Goal: Information Seeking & Learning: Learn about a topic

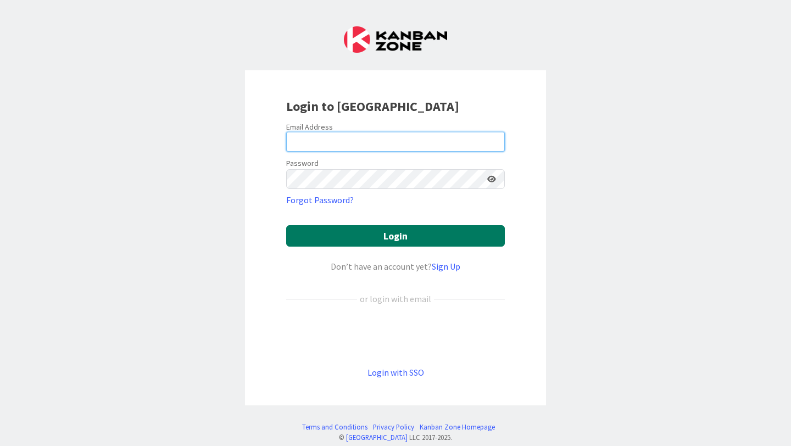
type input "[EMAIL_ADDRESS][PERSON_NAME][DOMAIN_NAME]"
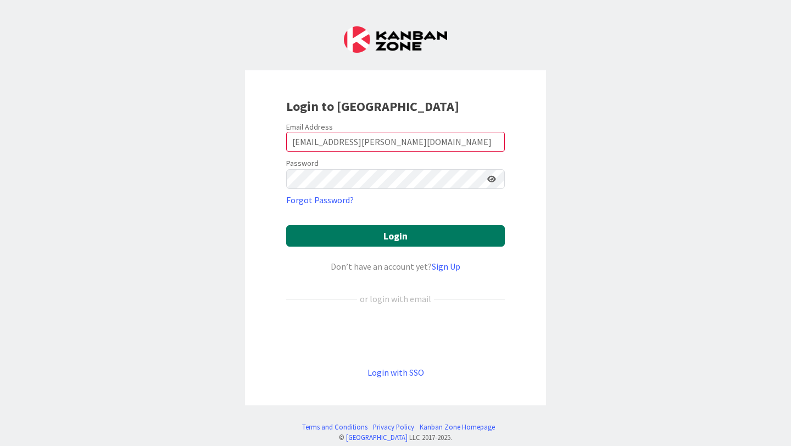
click at [361, 243] on button "Login" at bounding box center [395, 235] width 218 height 21
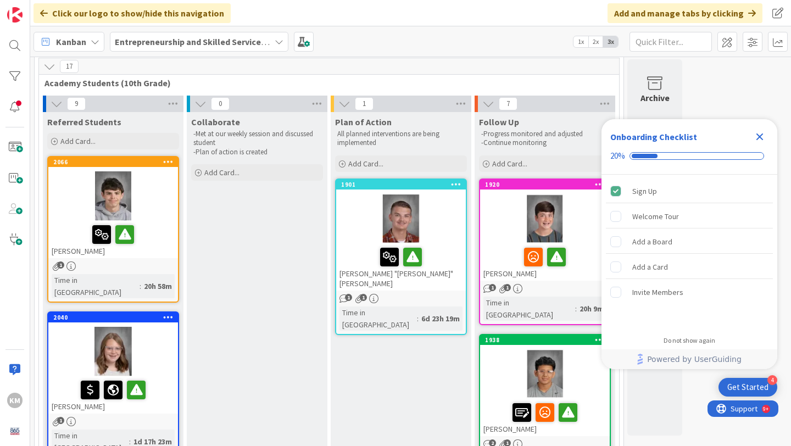
click at [758, 133] on icon "Close Checklist" at bounding box center [759, 136] width 13 height 13
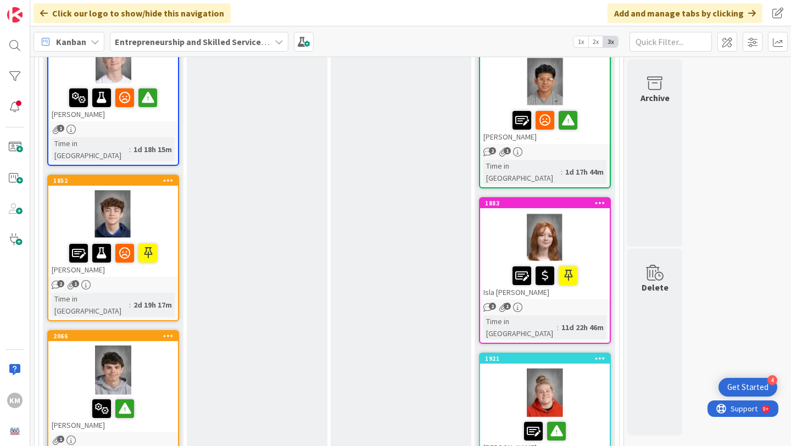
scroll to position [333, 0]
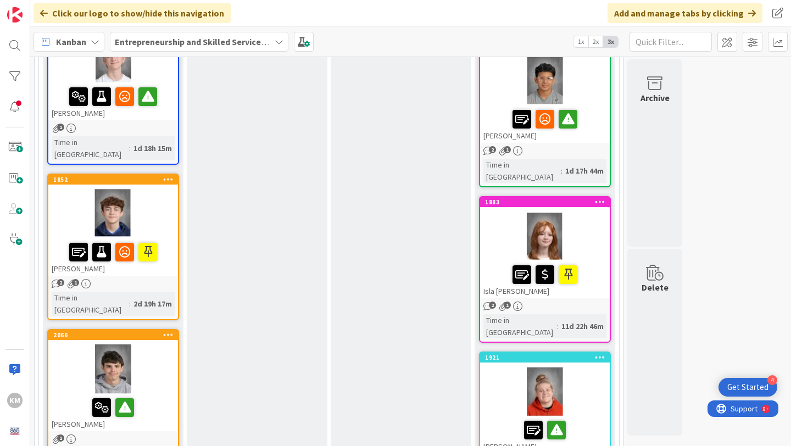
click at [140, 245] on div "[PERSON_NAME]" at bounding box center [113, 256] width 130 height 37
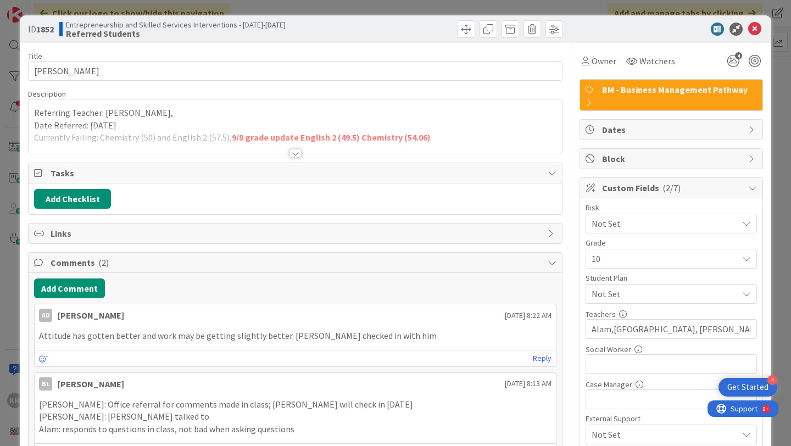
click at [294, 154] on div at bounding box center [295, 153] width 12 height 9
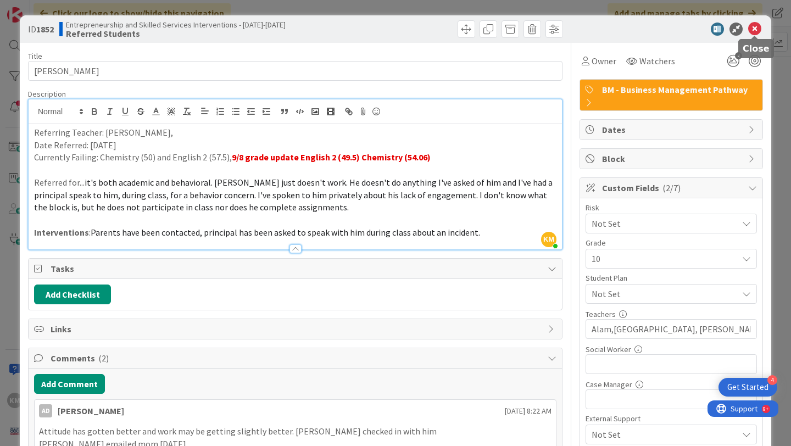
click at [751, 30] on icon at bounding box center [754, 29] width 13 height 13
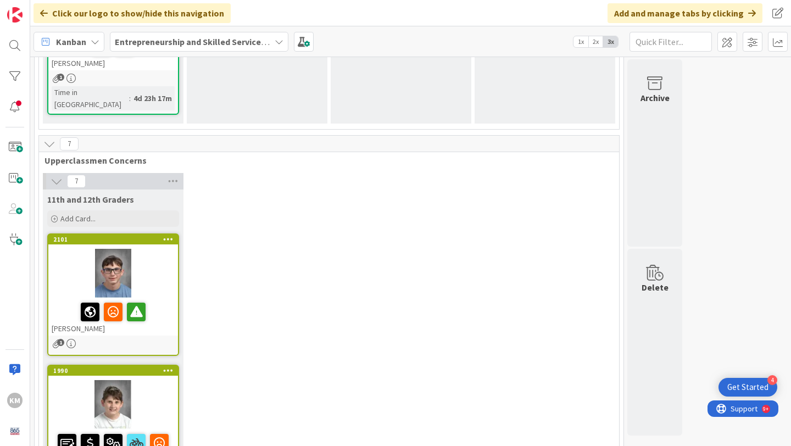
scroll to position [1482, 0]
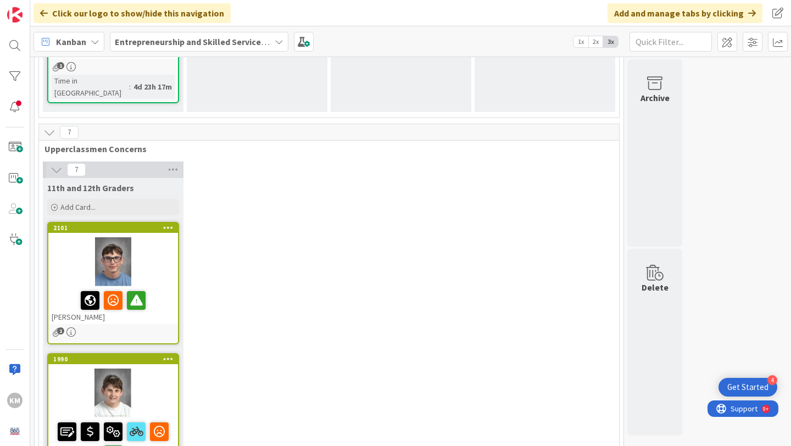
click at [164, 289] on div at bounding box center [113, 300] width 123 height 23
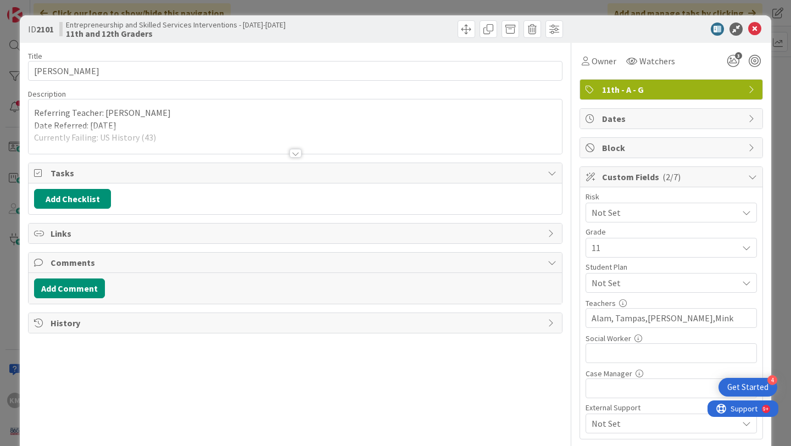
click at [296, 155] on div at bounding box center [295, 153] width 12 height 9
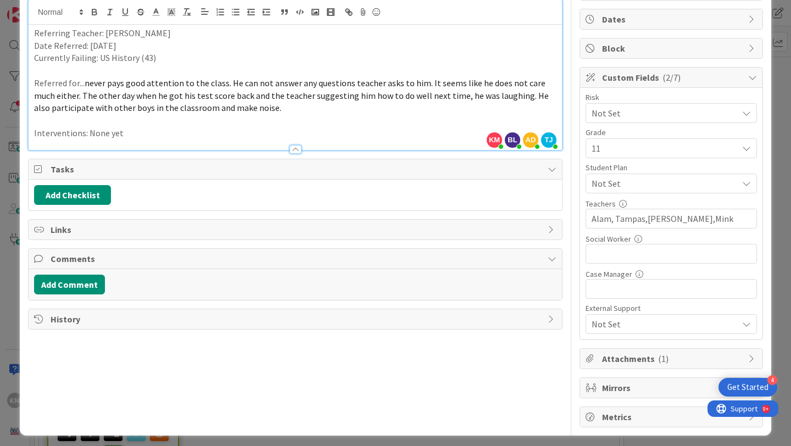
scroll to position [104, 0]
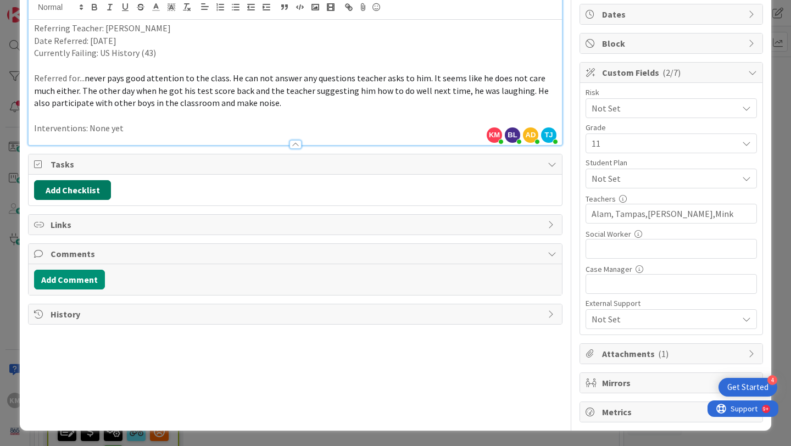
click at [101, 194] on button "Add Checklist" at bounding box center [72, 190] width 77 height 20
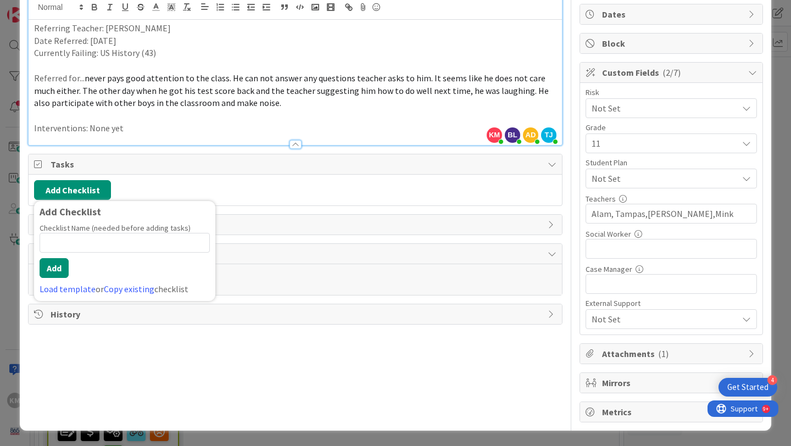
click at [254, 197] on div "Add Checklist Add Checklist Checklist Name (needed before adding tasks) 0 / 64 …" at bounding box center [295, 190] width 522 height 20
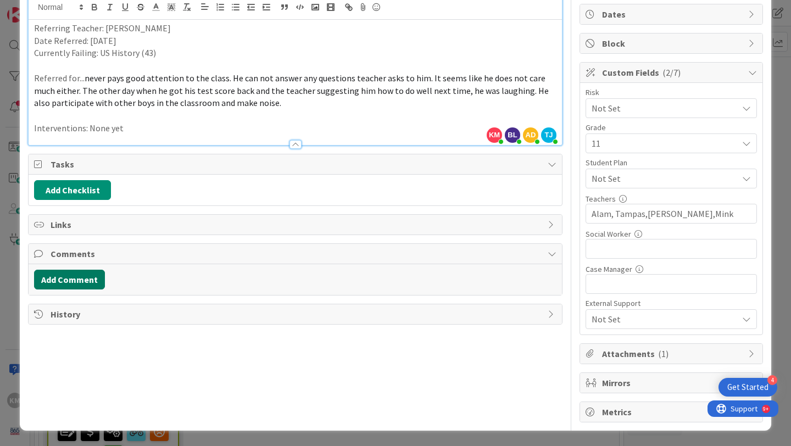
click at [79, 281] on button "Add Comment" at bounding box center [69, 280] width 71 height 20
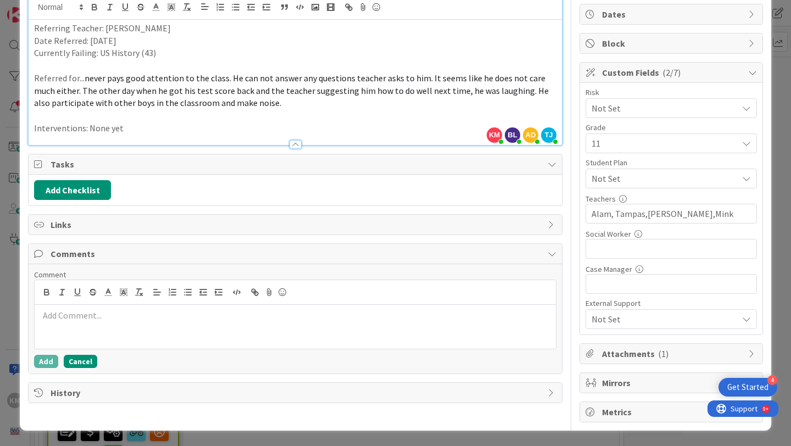
click at [76, 362] on button "Cancel" at bounding box center [80, 361] width 33 height 13
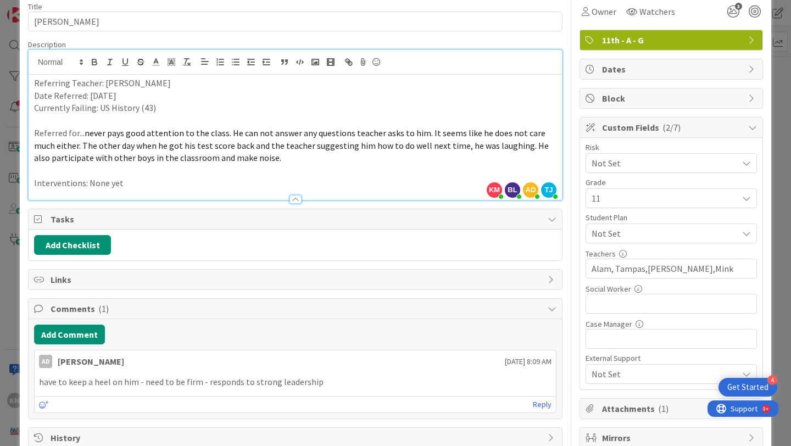
scroll to position [0, 0]
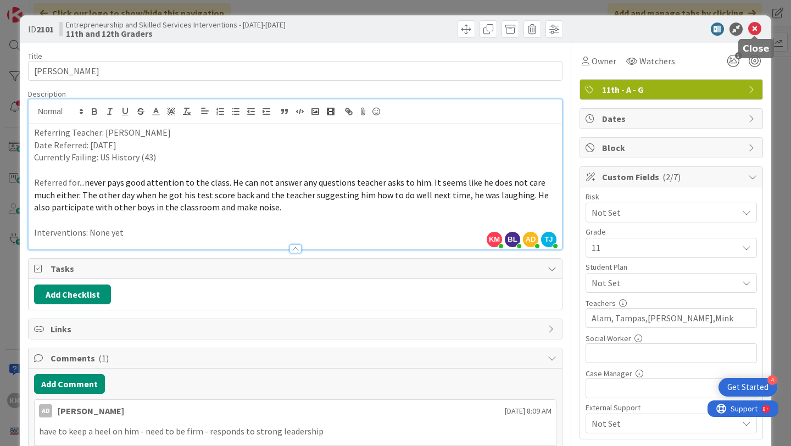
click at [755, 34] on icon at bounding box center [754, 29] width 13 height 13
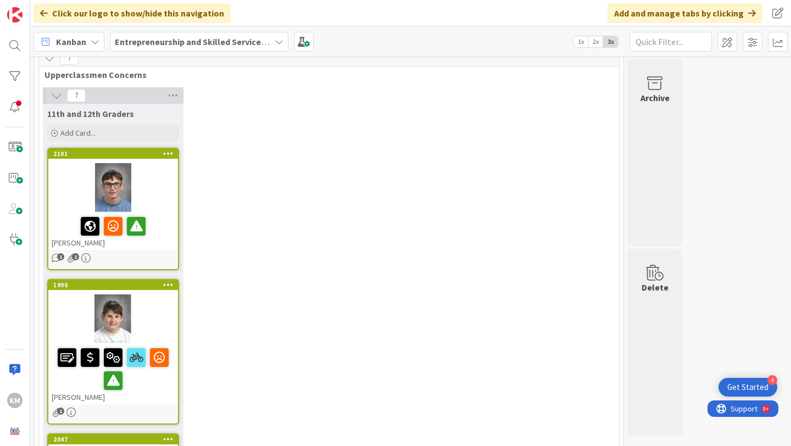
scroll to position [1560, 0]
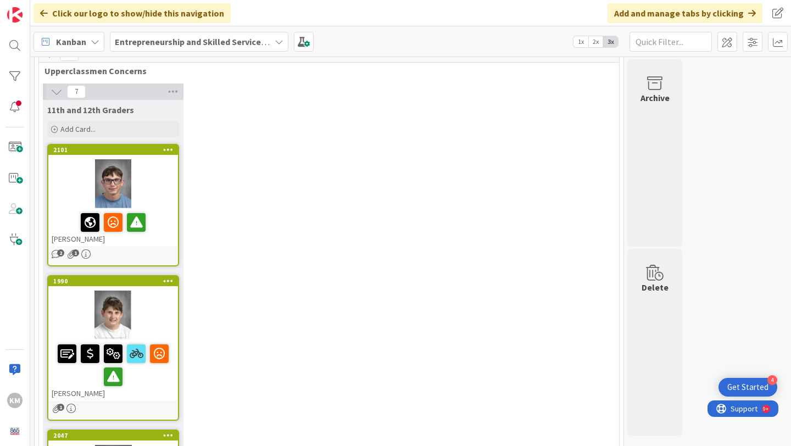
click at [152, 290] on div at bounding box center [113, 314] width 130 height 49
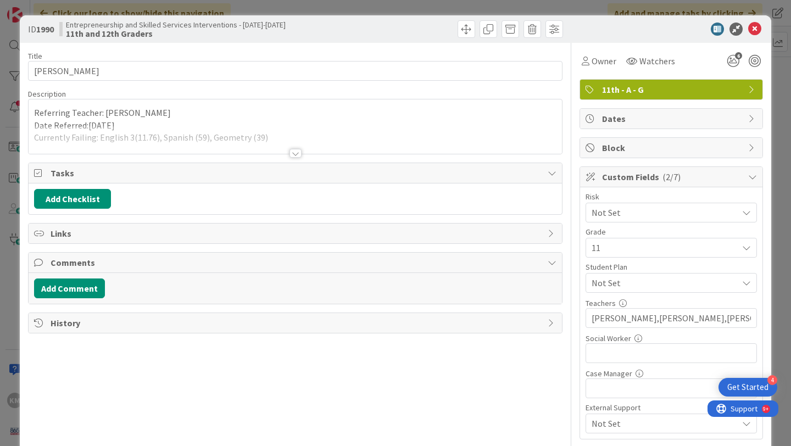
click at [293, 155] on div at bounding box center [295, 153] width 12 height 9
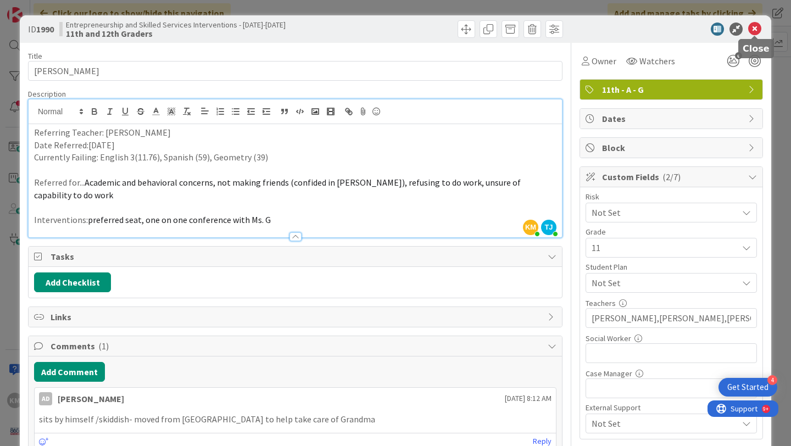
click at [755, 25] on icon at bounding box center [754, 29] width 13 height 13
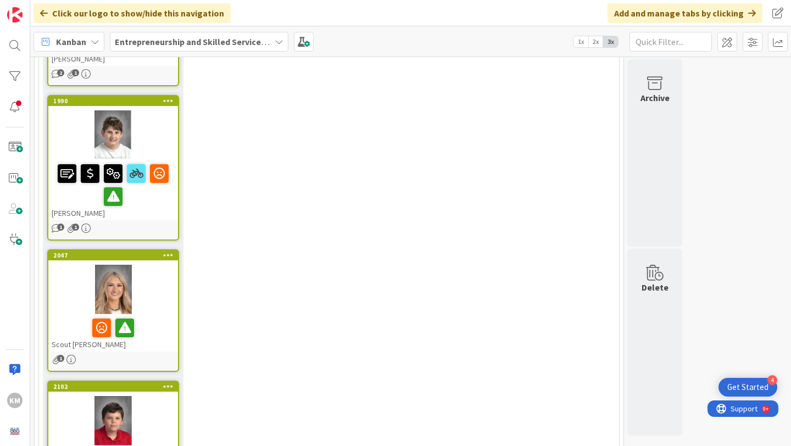
scroll to position [1746, 0]
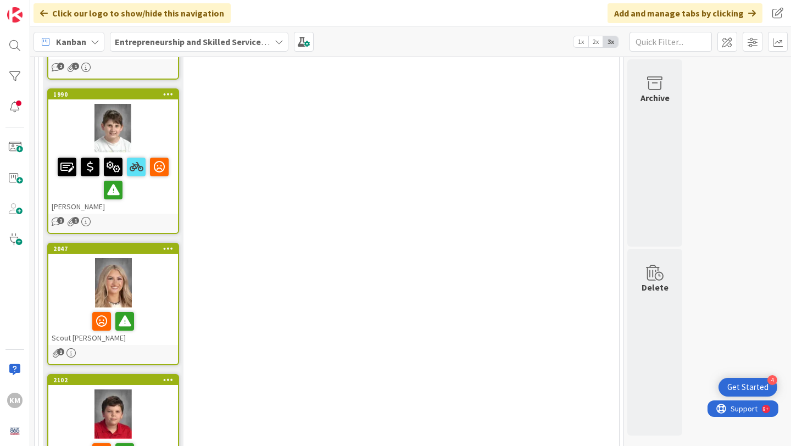
click at [162, 310] on div at bounding box center [113, 321] width 123 height 23
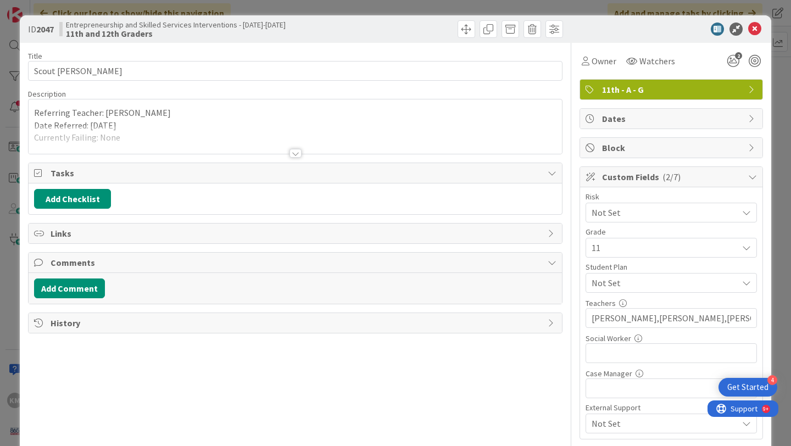
click at [291, 153] on div at bounding box center [295, 153] width 12 height 9
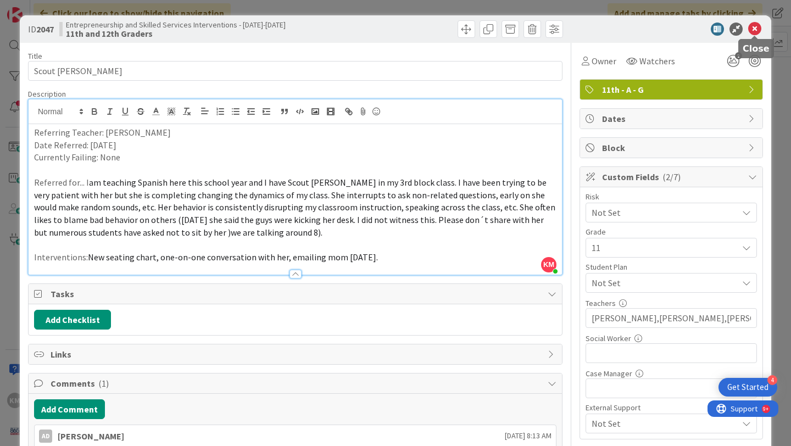
click at [753, 29] on icon at bounding box center [754, 29] width 13 height 13
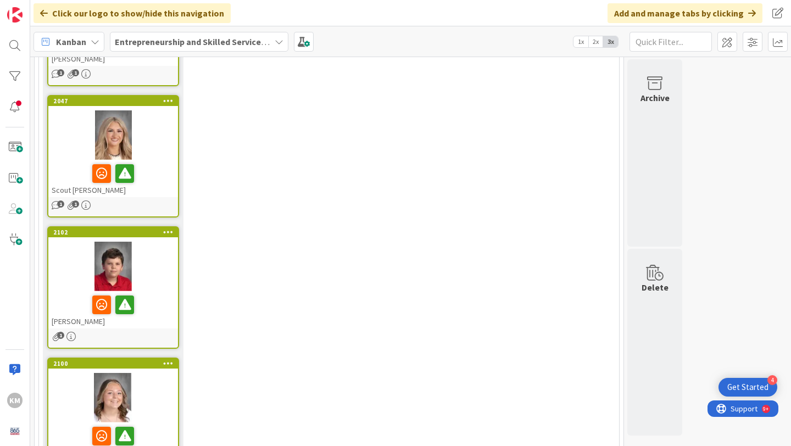
click at [159, 293] on div at bounding box center [113, 304] width 123 height 23
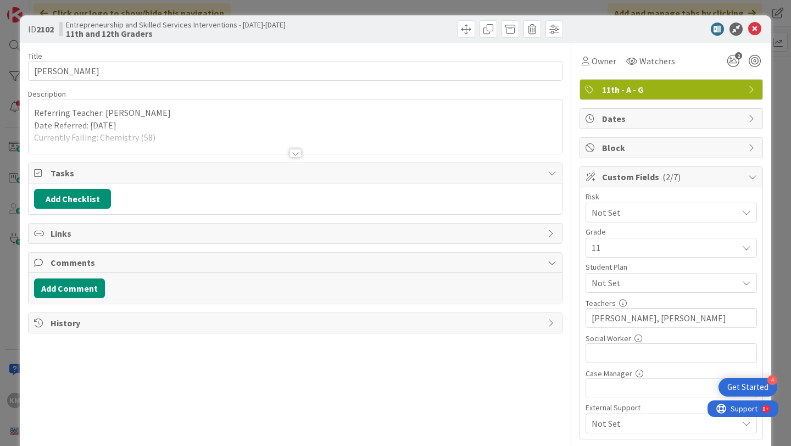
click at [296, 152] on div at bounding box center [295, 153] width 12 height 9
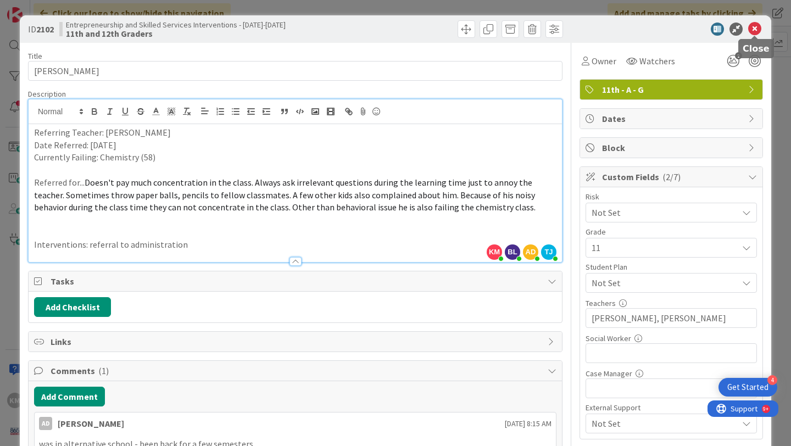
click at [753, 31] on icon at bounding box center [754, 29] width 13 height 13
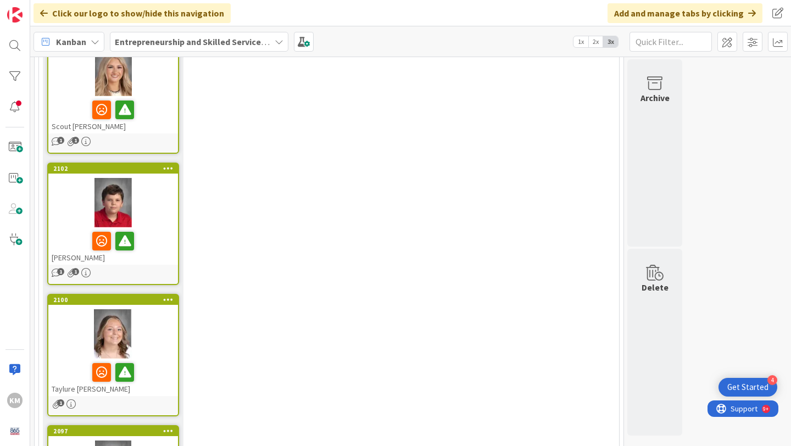
scroll to position [1958, 0]
click at [164, 309] on div at bounding box center [113, 333] width 130 height 49
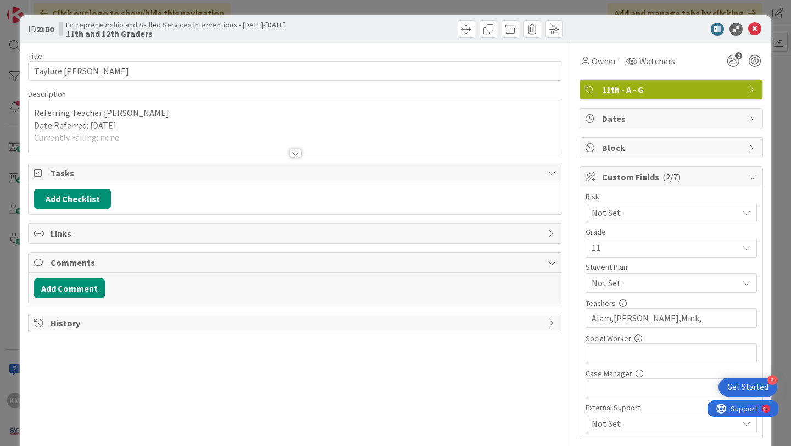
click at [293, 157] on div at bounding box center [295, 153] width 12 height 9
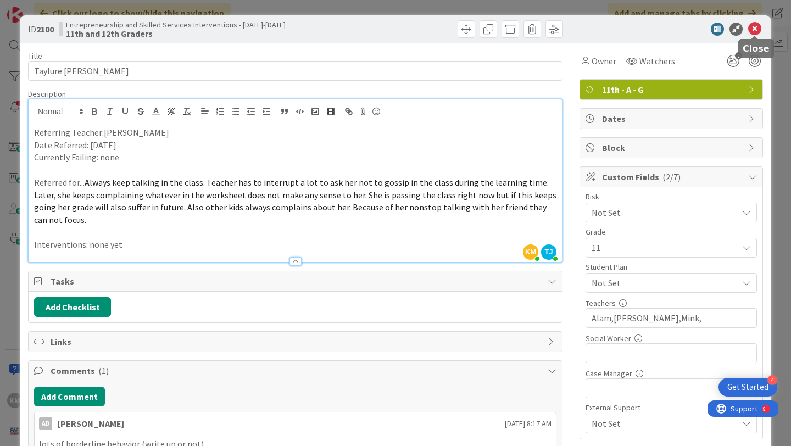
click at [754, 32] on icon at bounding box center [754, 29] width 13 height 13
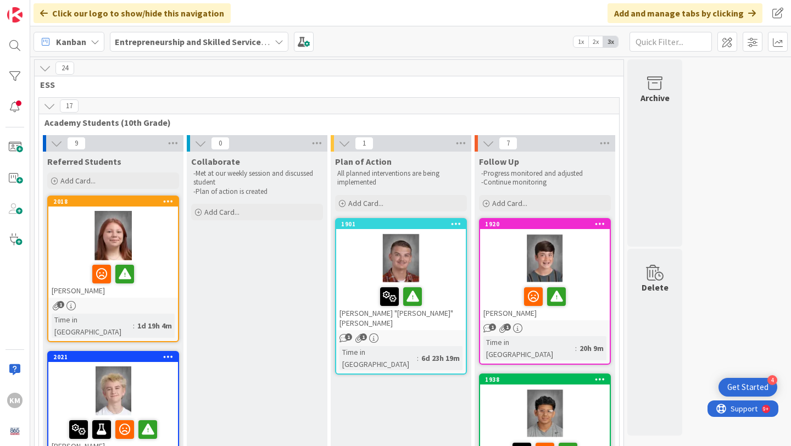
click at [165, 262] on div at bounding box center [113, 273] width 123 height 23
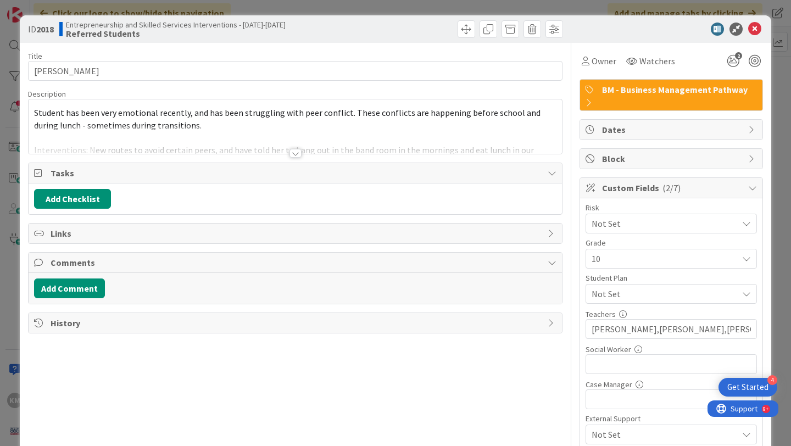
click at [294, 153] on div at bounding box center [295, 153] width 12 height 9
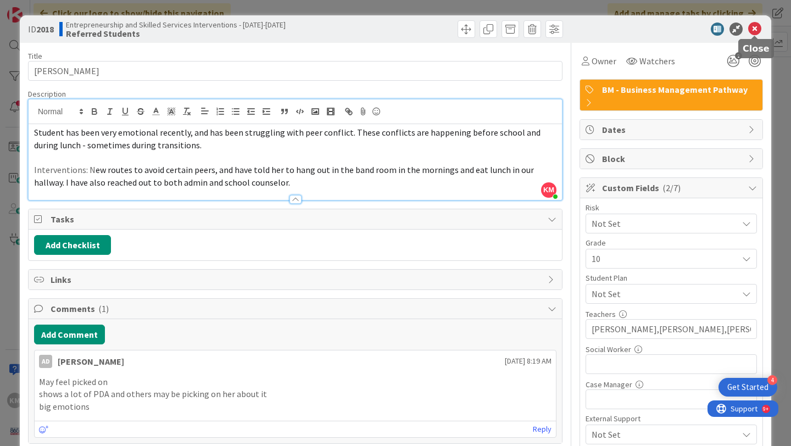
click at [757, 29] on icon at bounding box center [754, 29] width 13 height 13
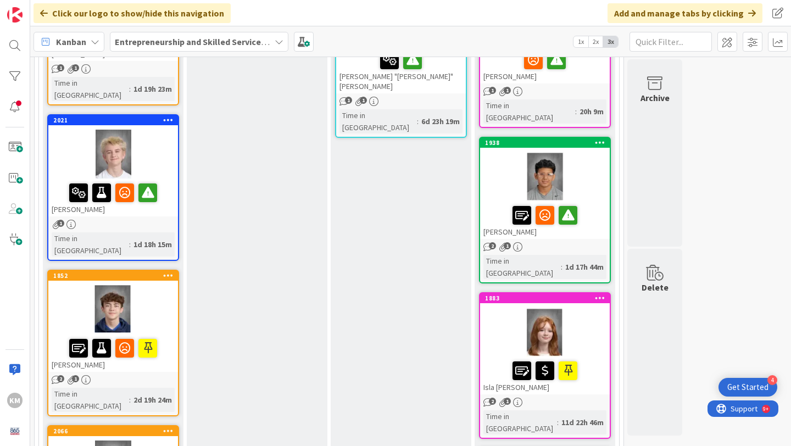
scroll to position [224, 0]
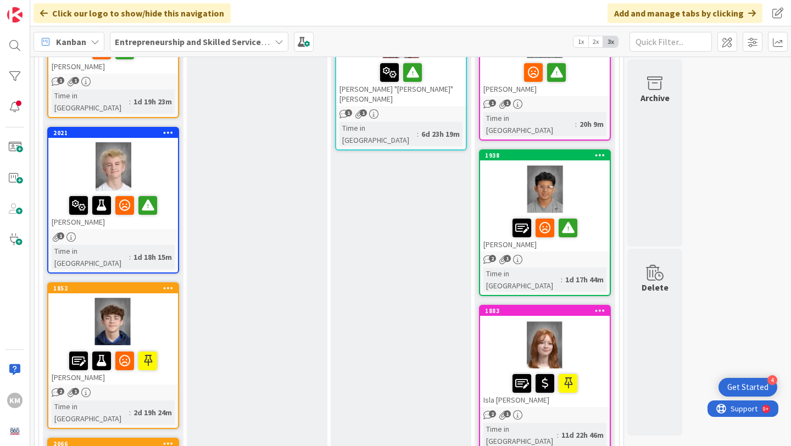
click at [165, 147] on div at bounding box center [113, 166] width 130 height 49
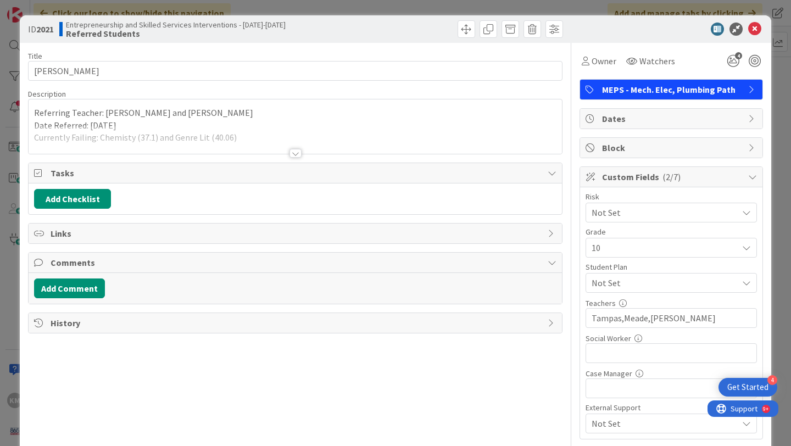
click at [293, 152] on div at bounding box center [295, 153] width 12 height 9
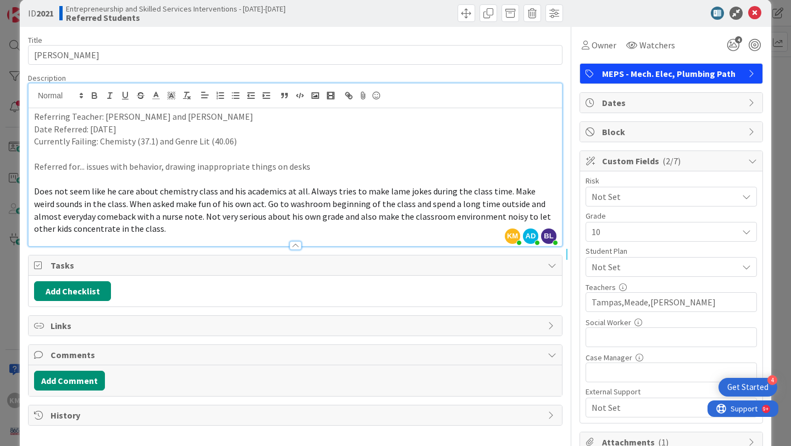
scroll to position [21, 0]
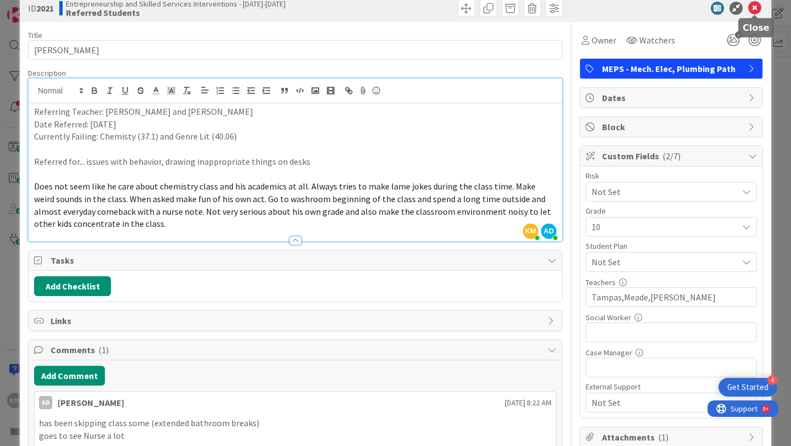
click at [755, 8] on icon at bounding box center [754, 8] width 13 height 13
